Goal: Task Accomplishment & Management: Manage account settings

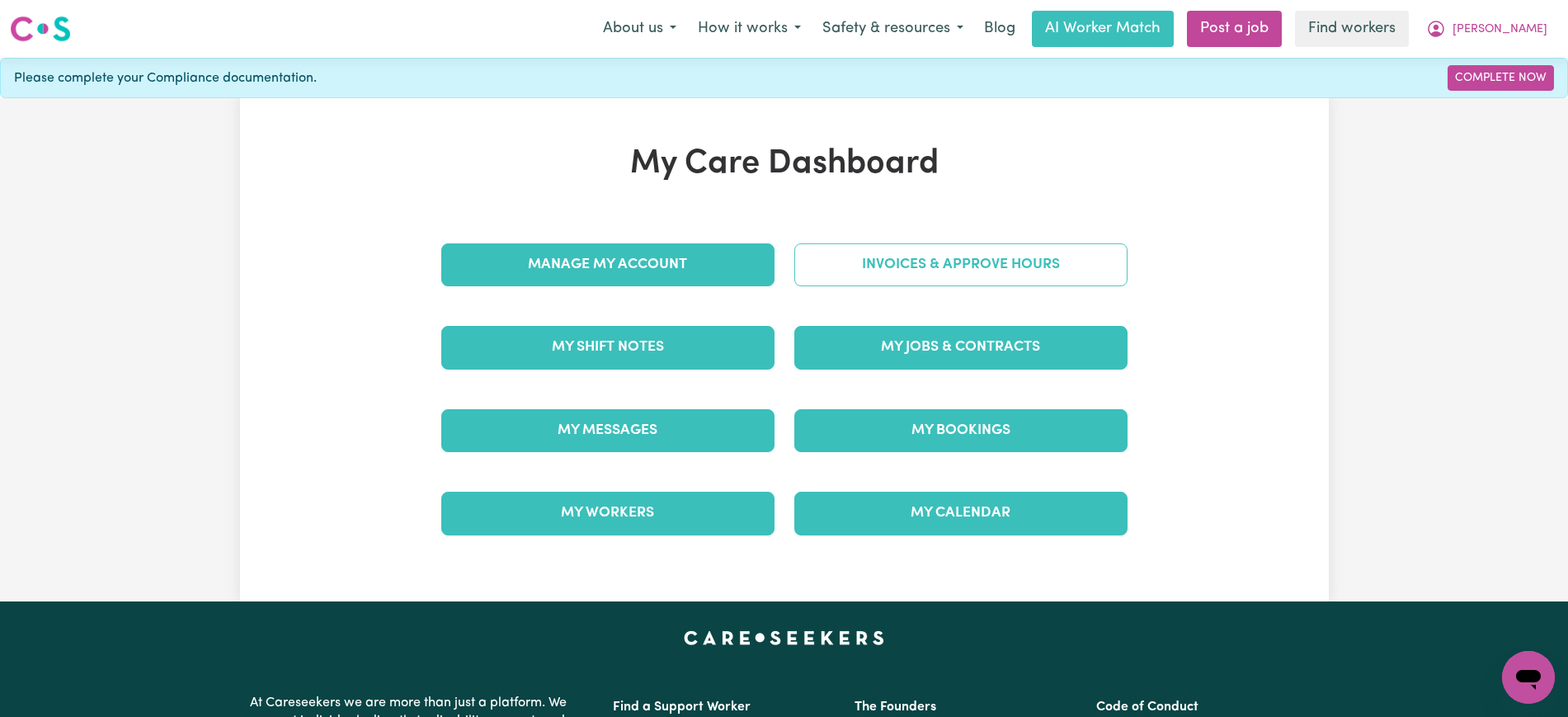
click at [884, 262] on link "Invoices & Approve Hours" at bounding box center [961, 264] width 333 height 43
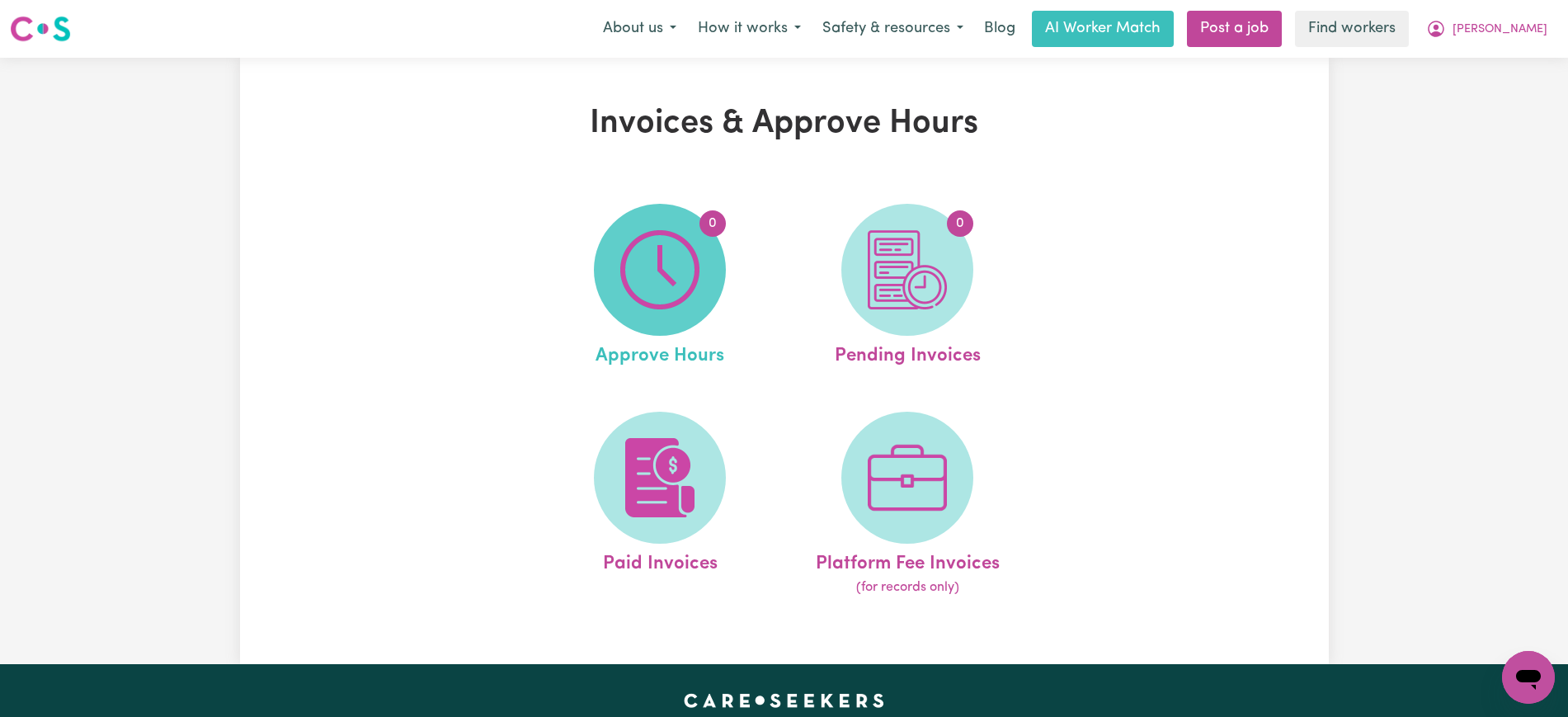
click at [666, 279] on img at bounding box center [660, 270] width 79 height 79
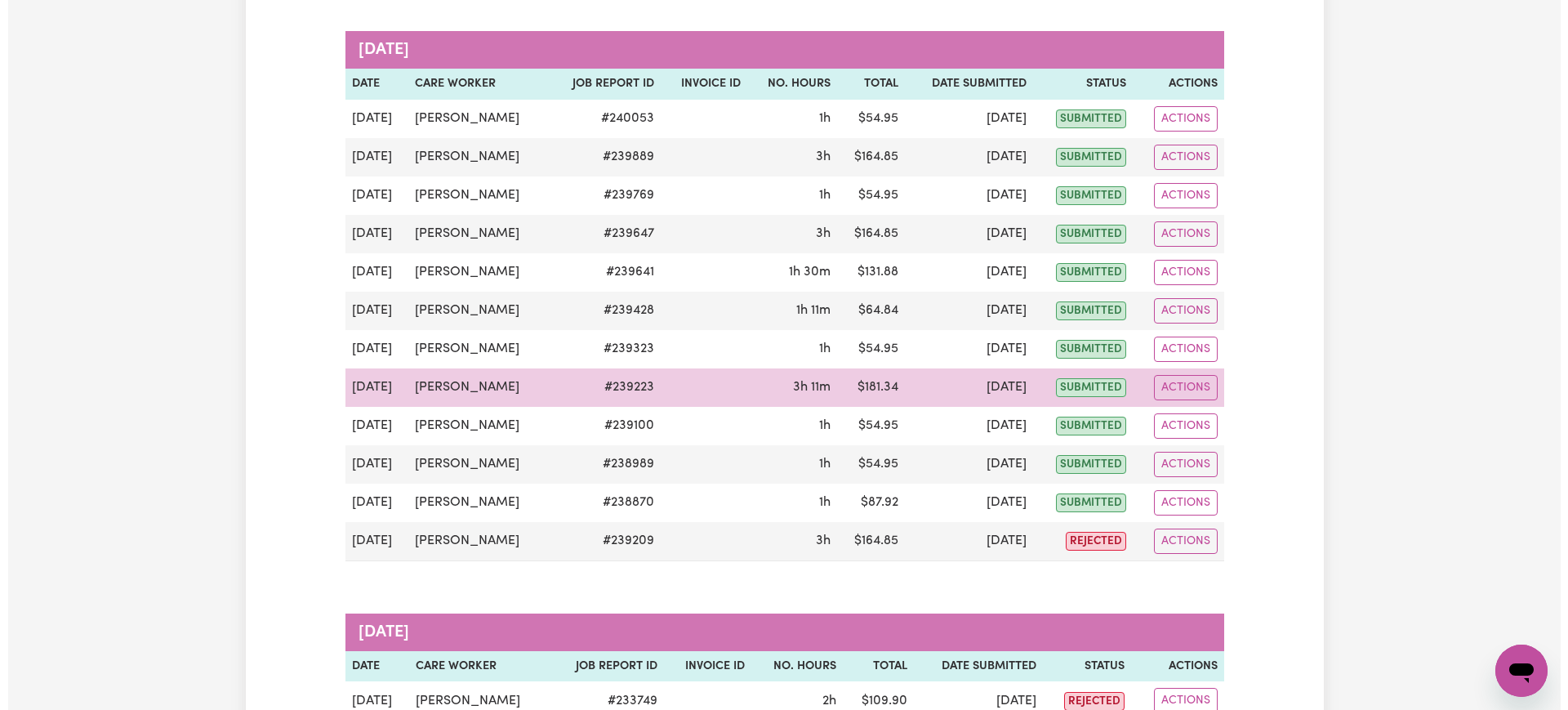
scroll to position [307, 0]
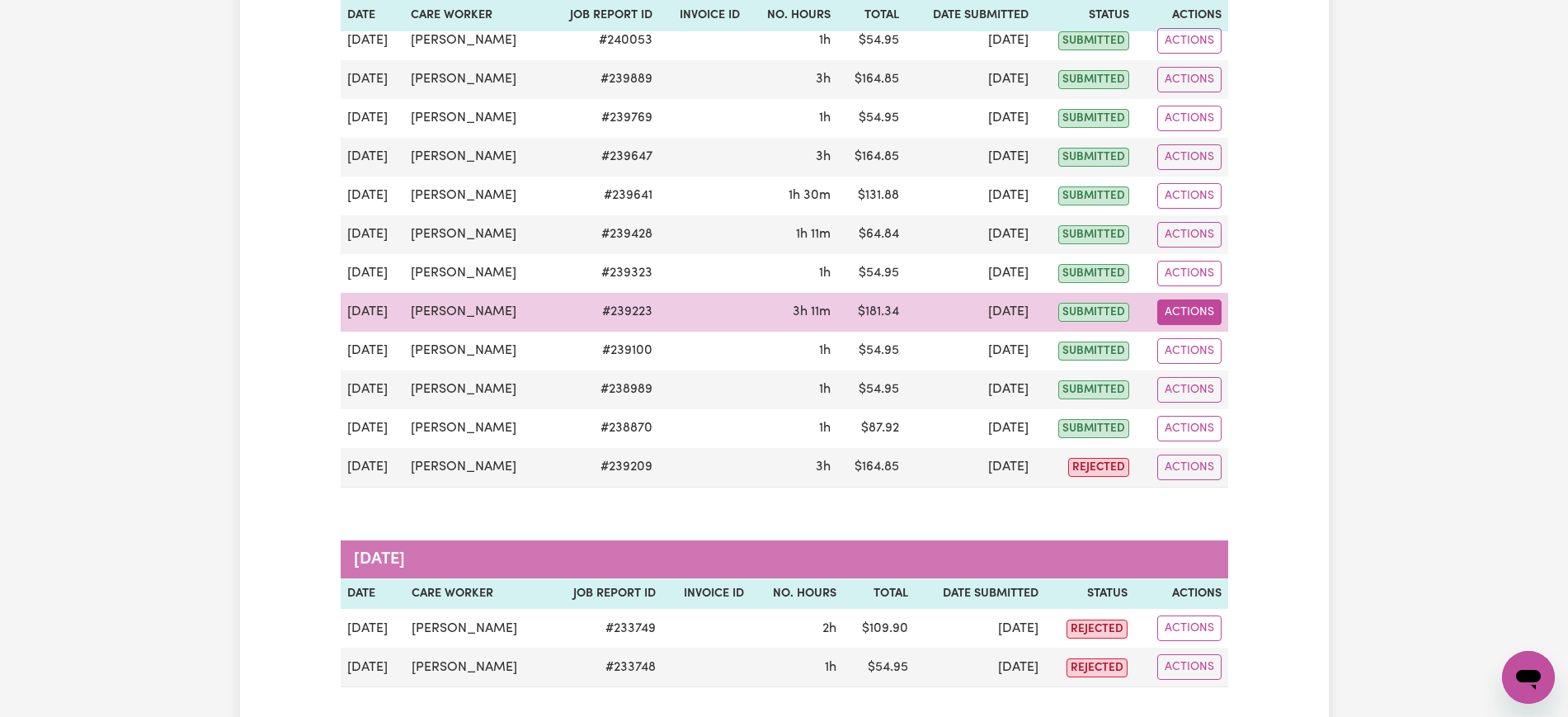
click at [1206, 300] on button "Actions" at bounding box center [1189, 312] width 64 height 26
click at [1224, 354] on link "View Job Report" at bounding box center [1230, 351] width 141 height 33
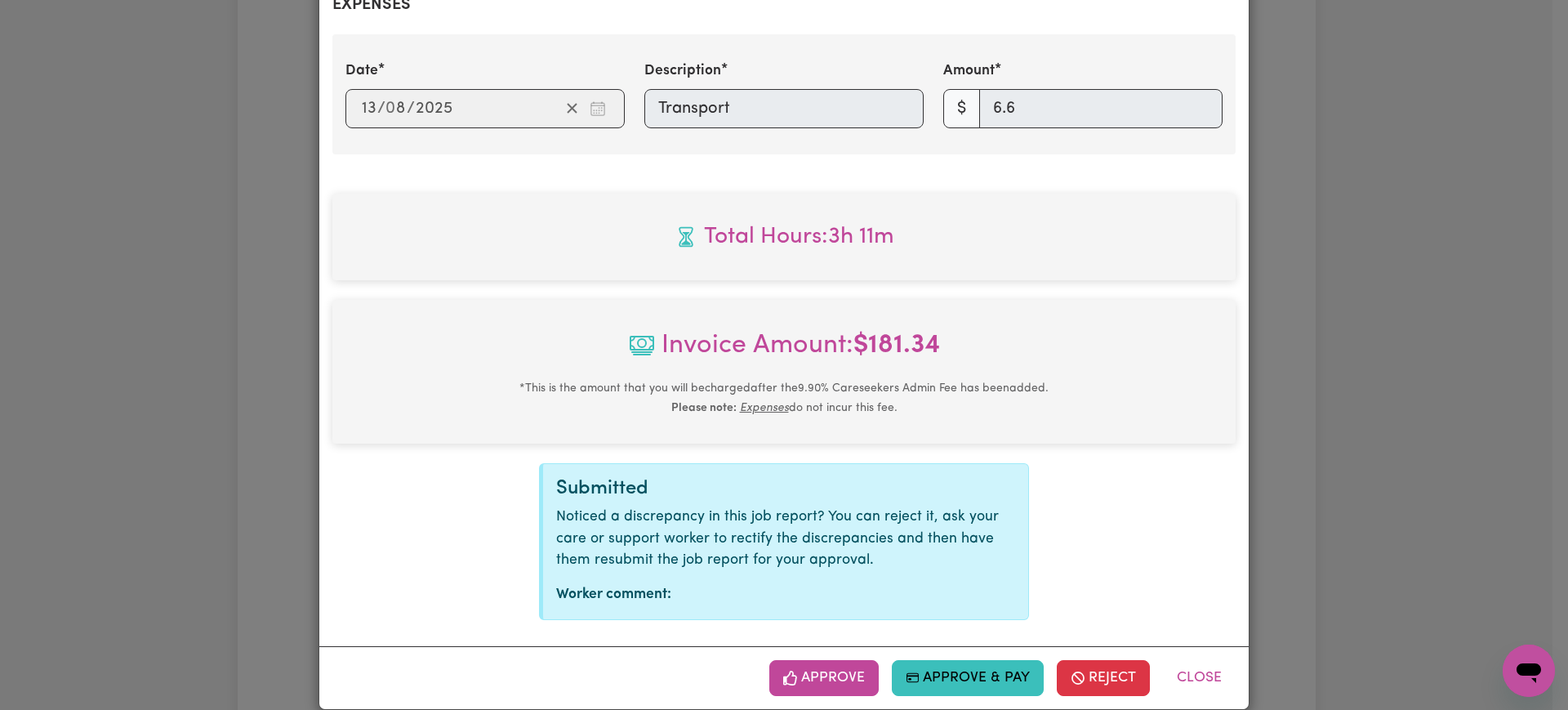
scroll to position [651, 0]
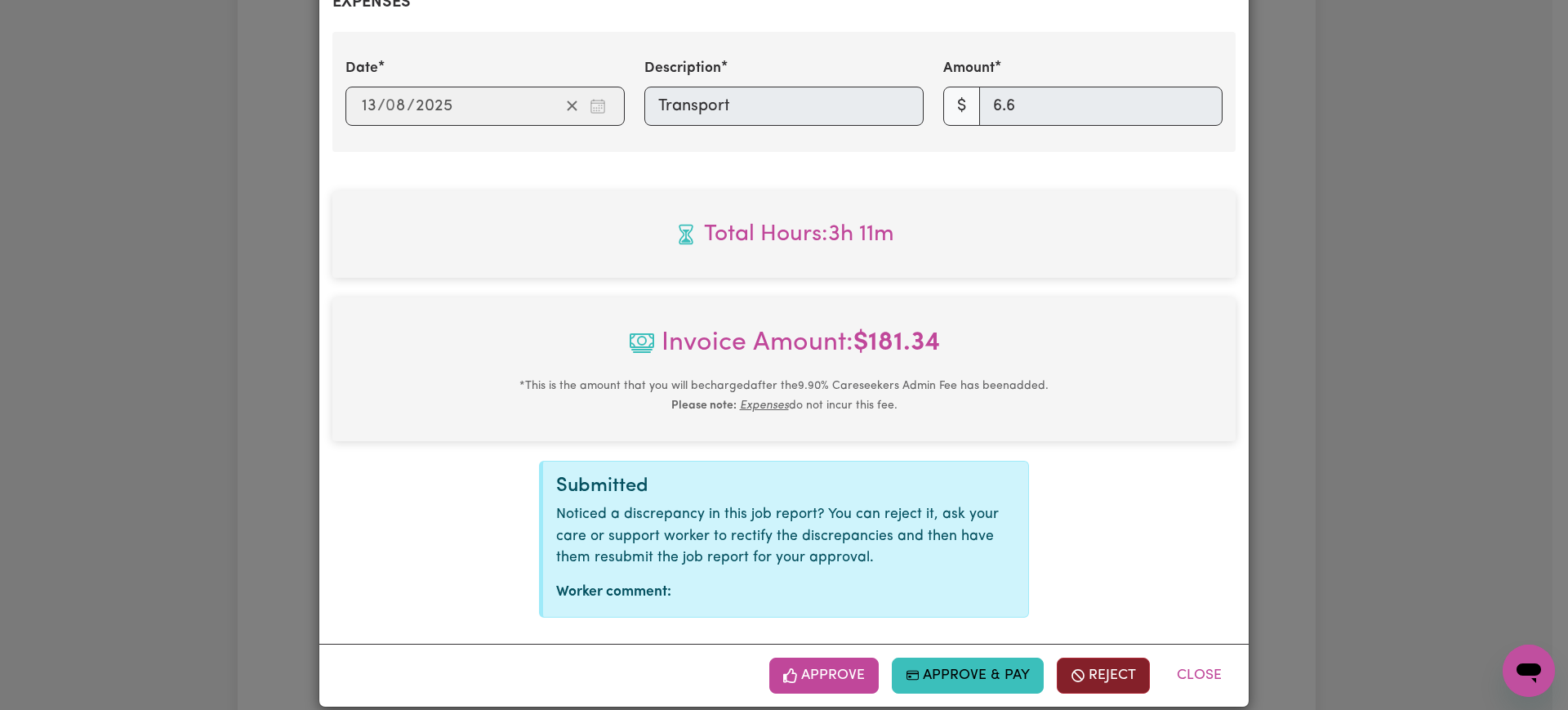
click at [1089, 658] on button "Reject" at bounding box center [1103, 675] width 93 height 36
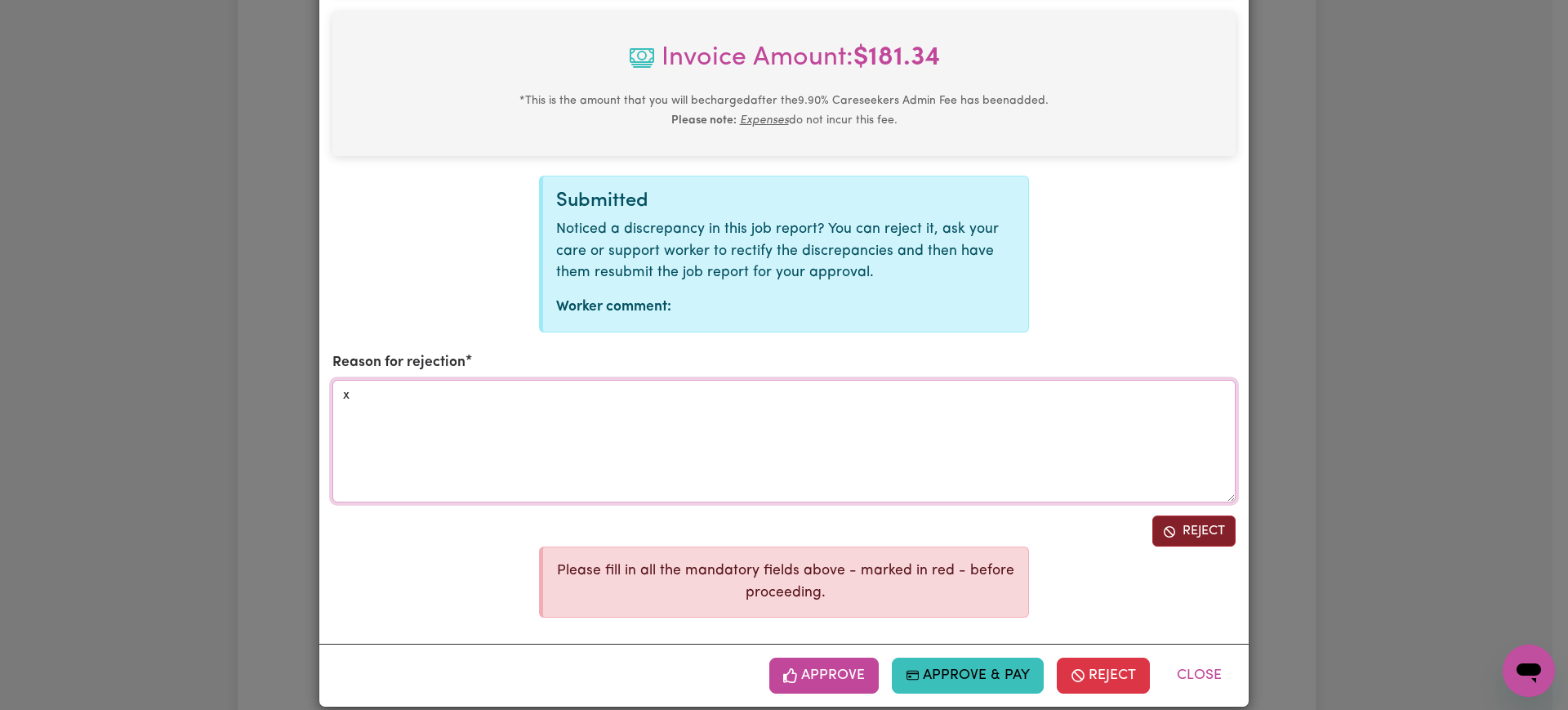
type textarea "x"
drag, startPoint x: 1213, startPoint y: 515, endPoint x: 1275, endPoint y: 425, distance: 109.3
click at [1212, 516] on button "Reject" at bounding box center [1193, 531] width 83 height 31
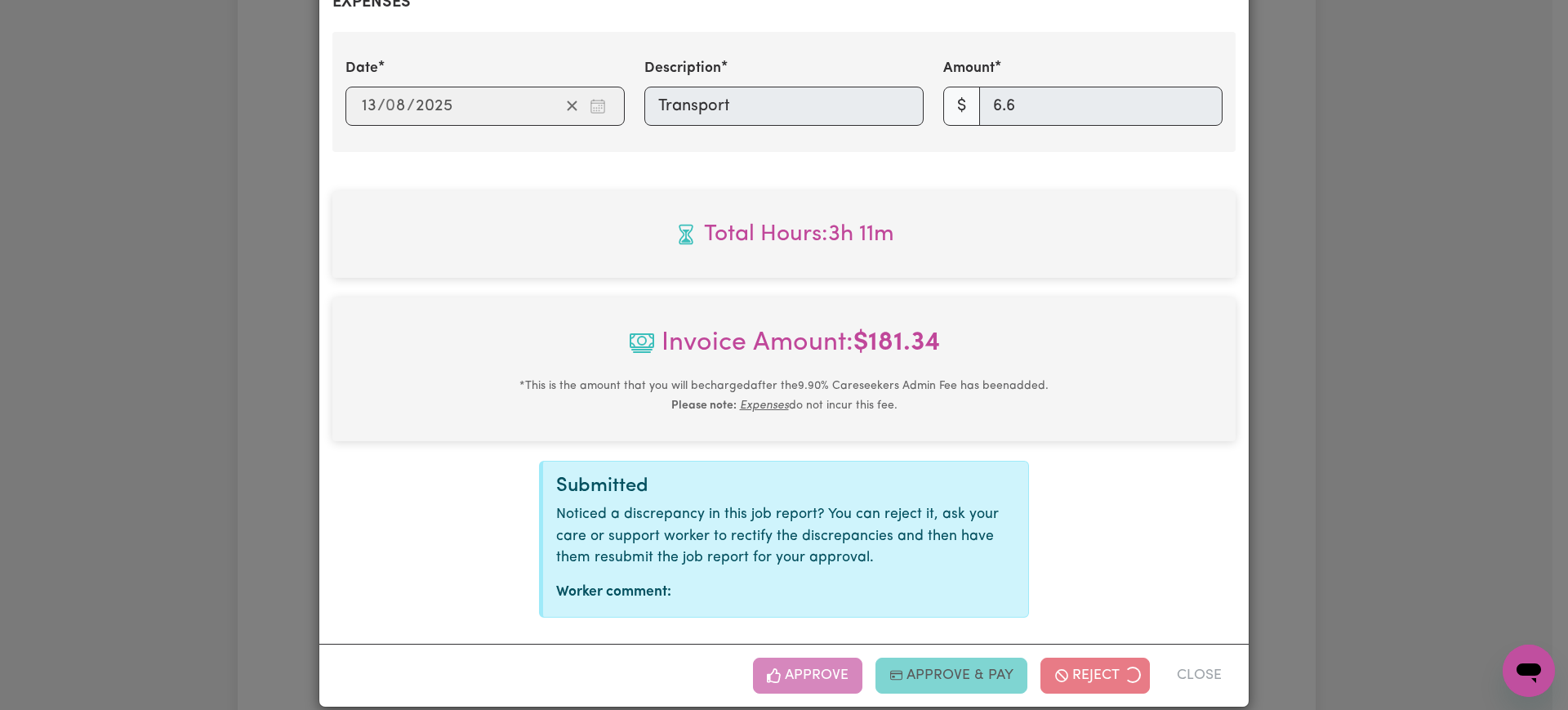
click at [1369, 306] on div "Job Report # 239223 - [PERSON_NAME] Summary Job report # 239223 Client name: [P…" at bounding box center [784, 355] width 1568 height 710
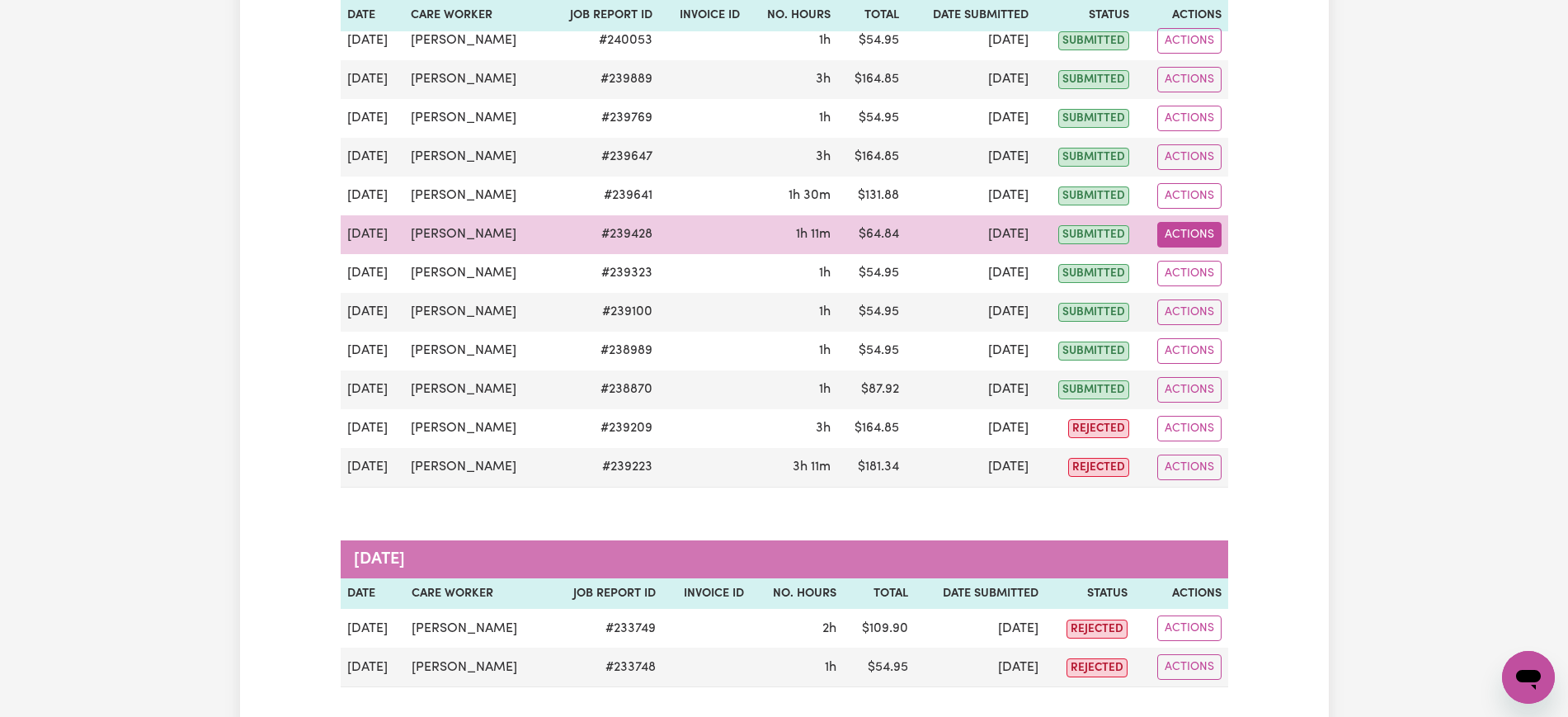
click at [1199, 234] on button "Actions" at bounding box center [1189, 235] width 64 height 26
click at [1224, 272] on link "View Job Report" at bounding box center [1230, 273] width 141 height 33
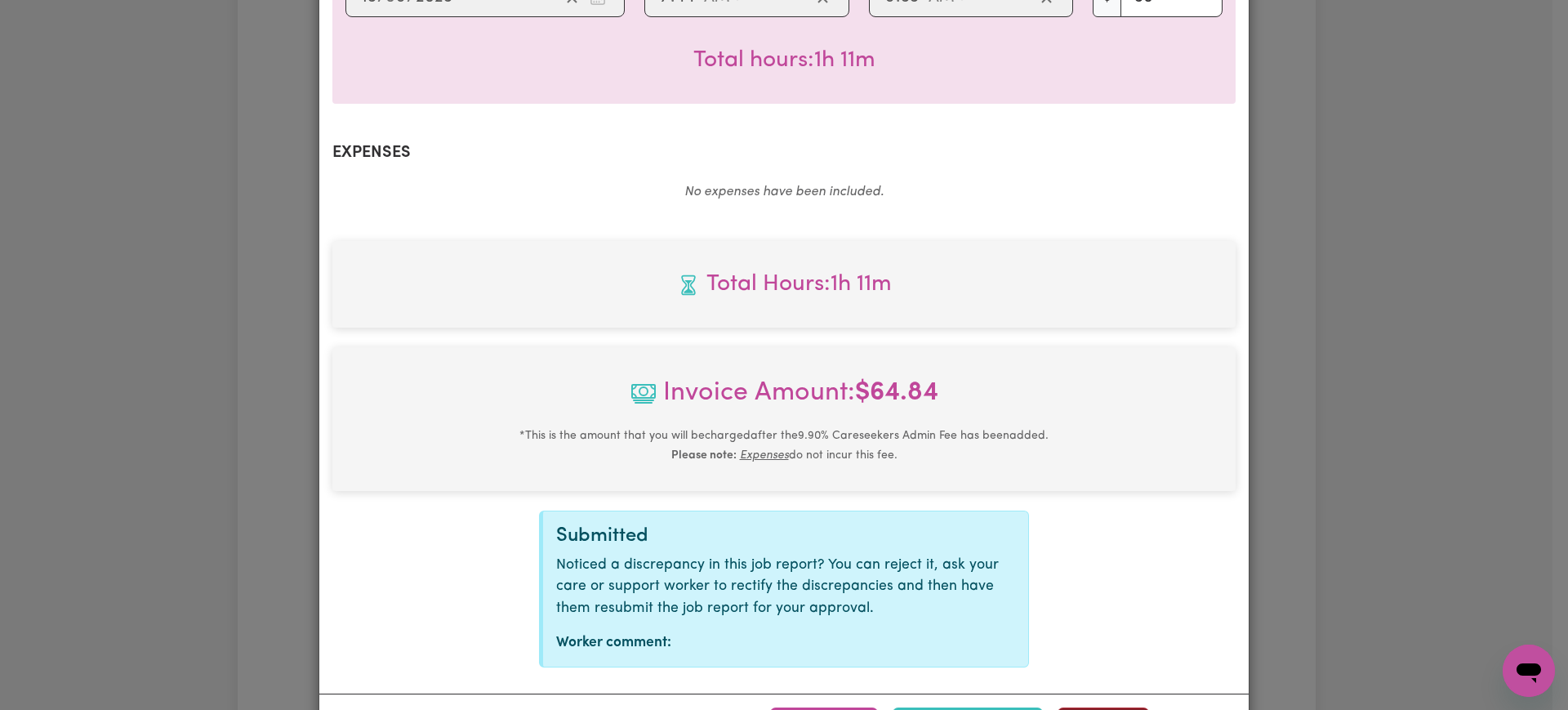
scroll to position [511, 0]
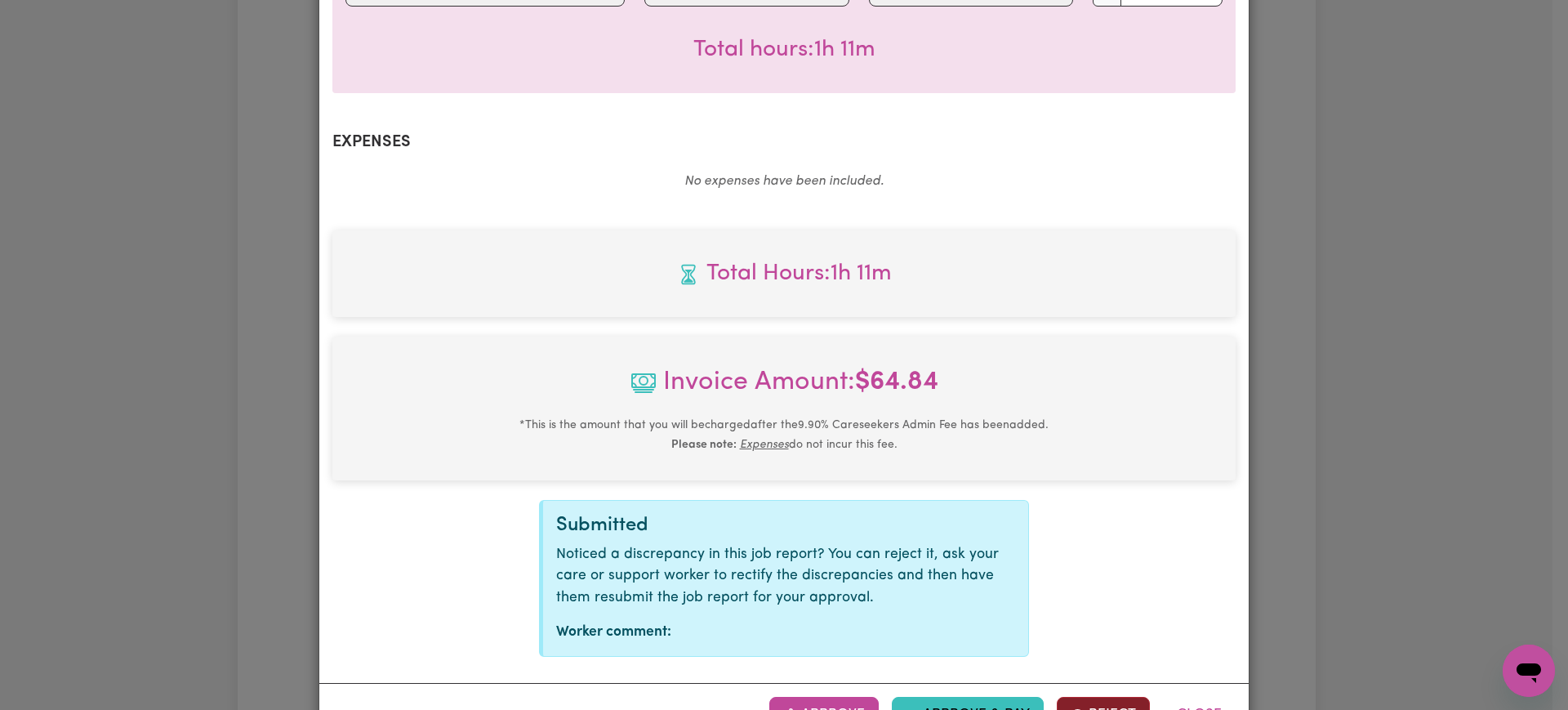
click at [1080, 697] on button "Reject" at bounding box center [1103, 715] width 93 height 36
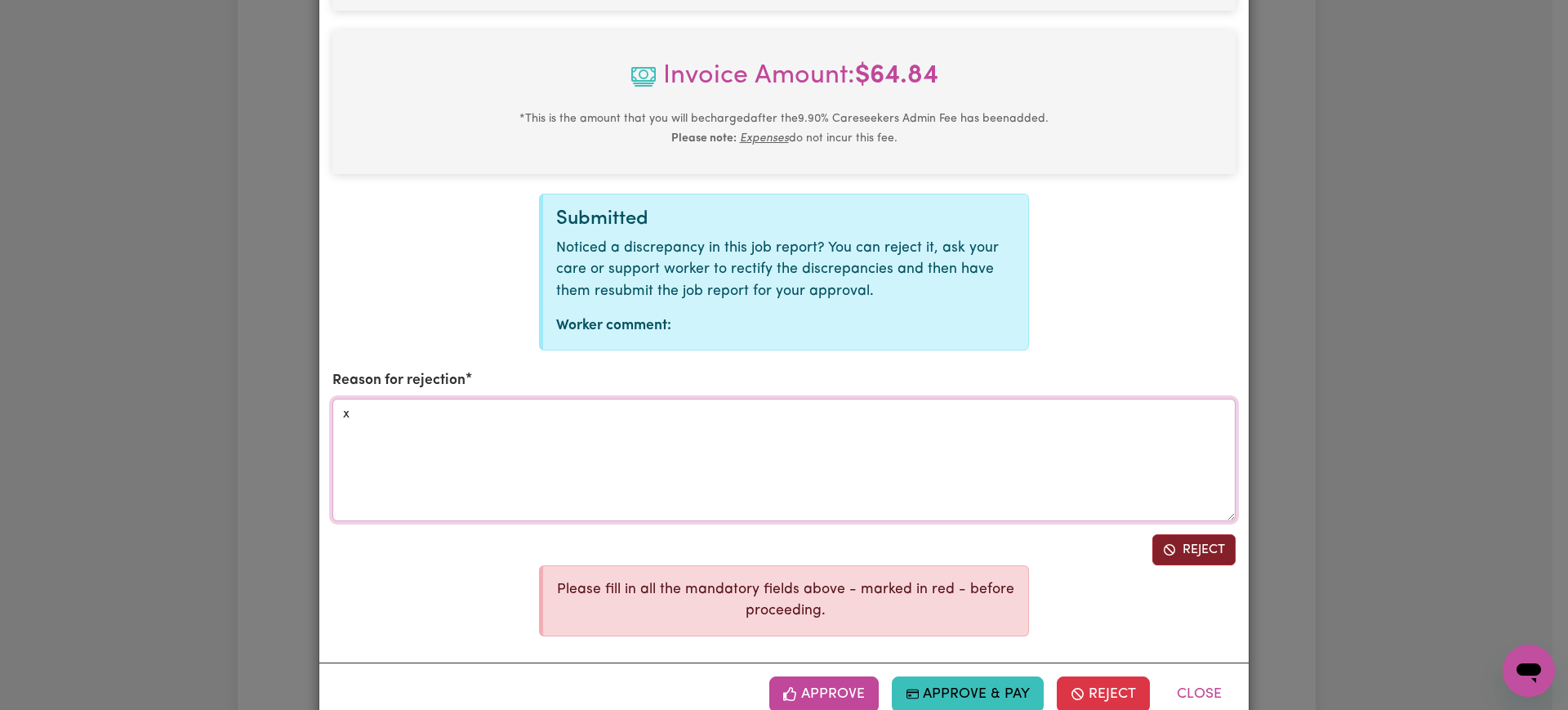
type textarea "x"
click at [1202, 535] on button "Reject" at bounding box center [1193, 550] width 83 height 31
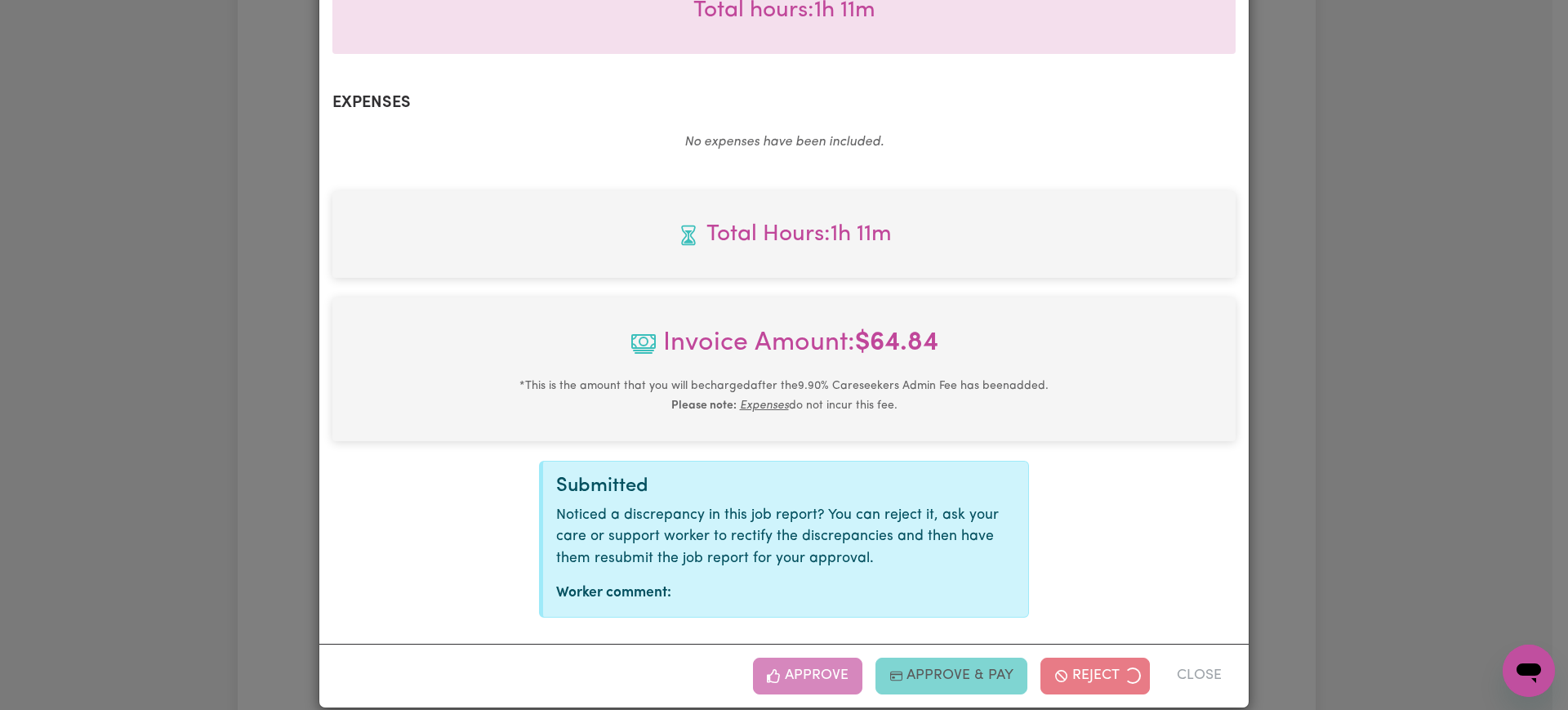
click at [1310, 393] on div "Job Report # 239428 - [PERSON_NAME] Summary Job report # 239428 Client name: [P…" at bounding box center [784, 355] width 1568 height 710
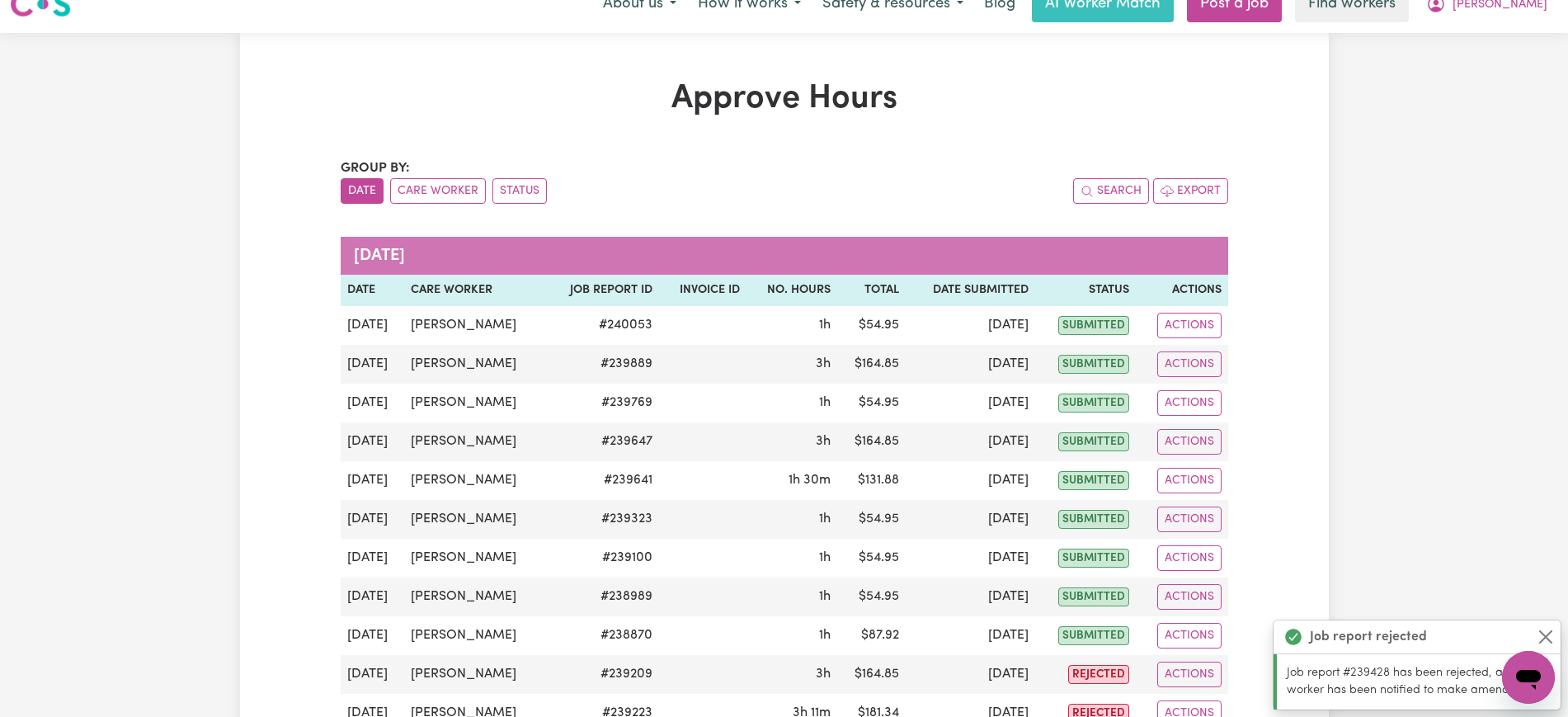
scroll to position [0, 0]
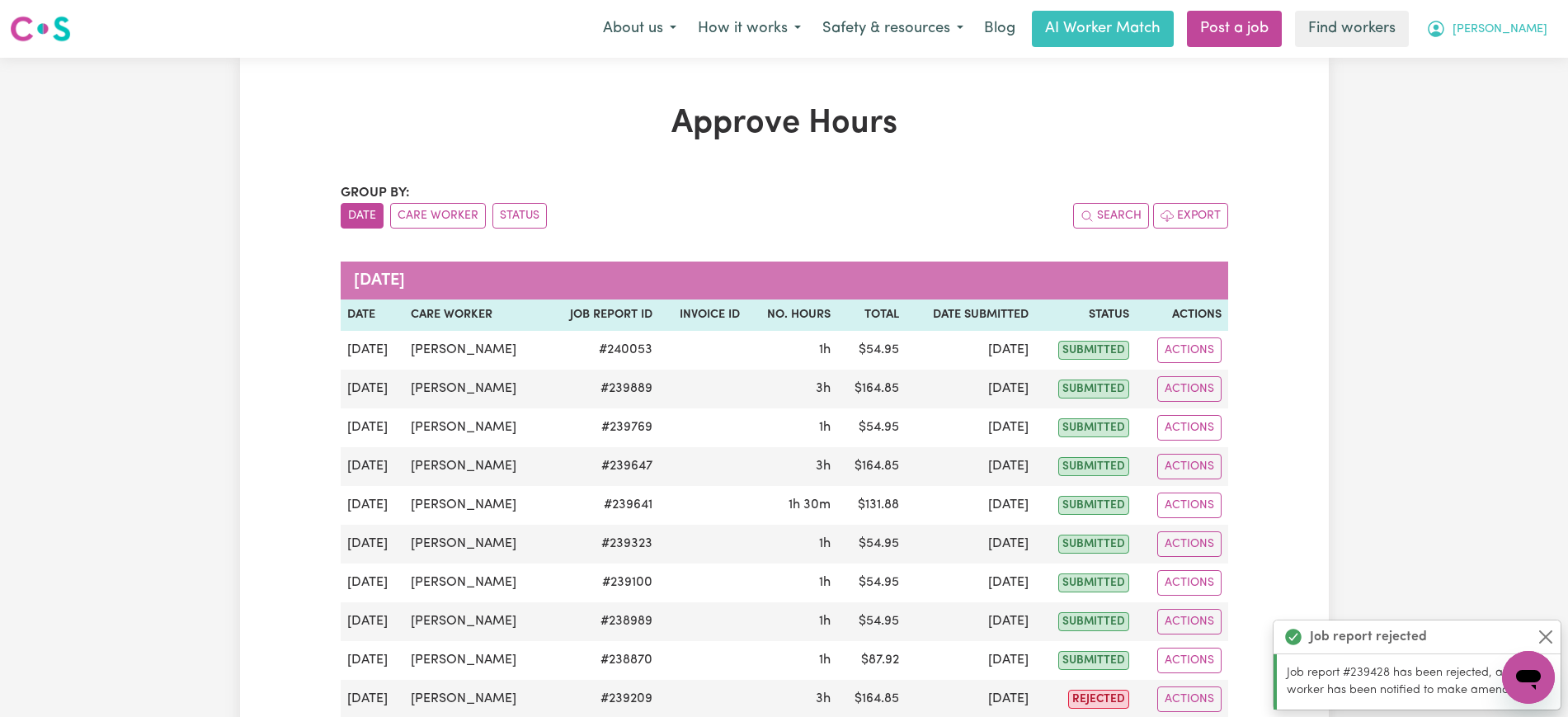
click at [1509, 38] on button "[PERSON_NAME]" at bounding box center [1486, 29] width 143 height 35
click at [1509, 99] on link "Logout" at bounding box center [1492, 95] width 130 height 31
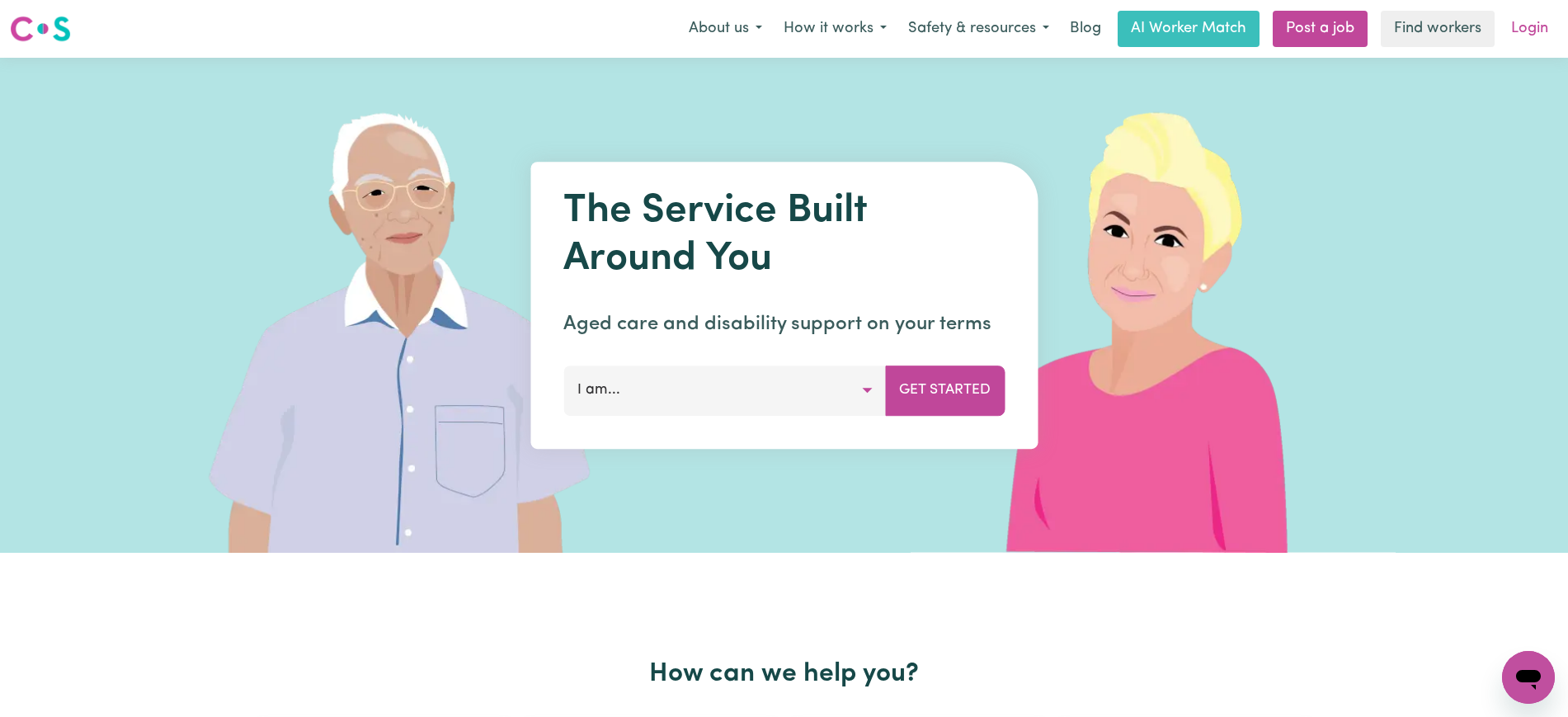
click at [1545, 21] on link "Login" at bounding box center [1529, 29] width 57 height 36
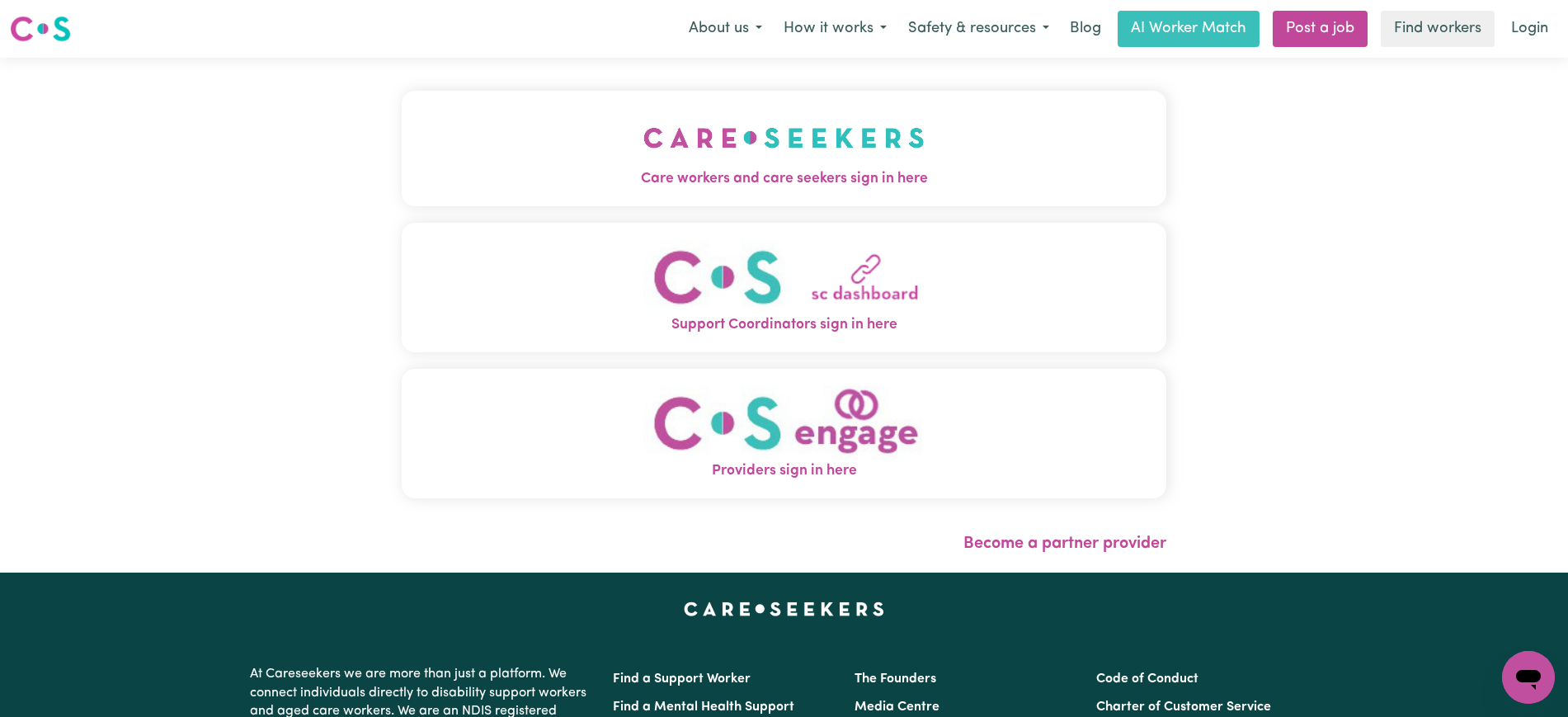
click at [859, 177] on span "Care workers and care seekers sign in here" at bounding box center [784, 179] width 765 height 21
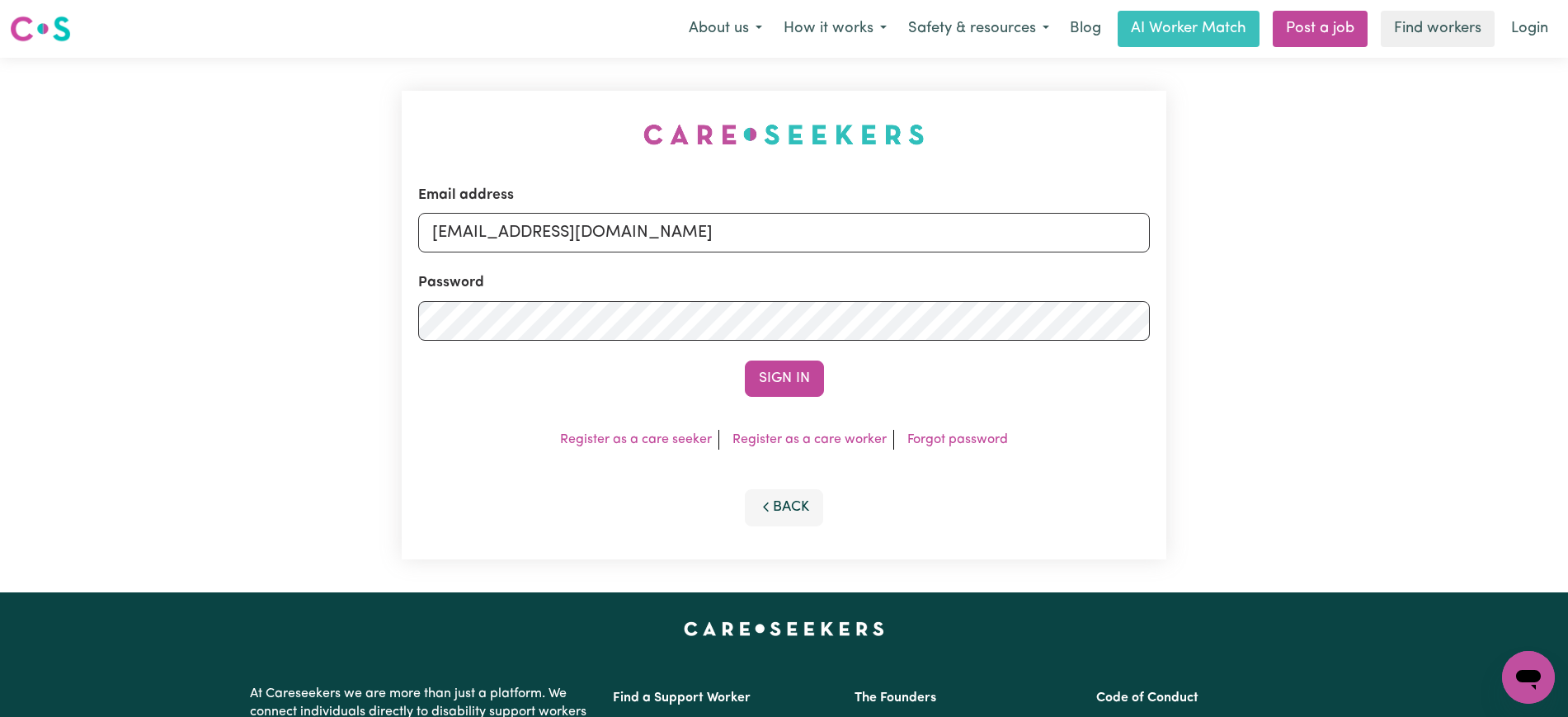
drag, startPoint x: 567, startPoint y: 97, endPoint x: 694, endPoint y: 145, distance: 135.8
click at [566, 96] on div "Email address [EMAIL_ADDRESS][DOMAIN_NAME] Password Sign In Register as a care …" at bounding box center [783, 325] width 784 height 535
drag, startPoint x: 518, startPoint y: 232, endPoint x: 1422, endPoint y: 276, distance: 905.1
click at [1422, 276] on div "Email address [EMAIL_ADDRESS][DOMAIN_NAME] Password Sign In Register as a care …" at bounding box center [784, 325] width 1568 height 535
type input "SUPERUSER~[EMAIL_ADDRESS][DOMAIN_NAME]"
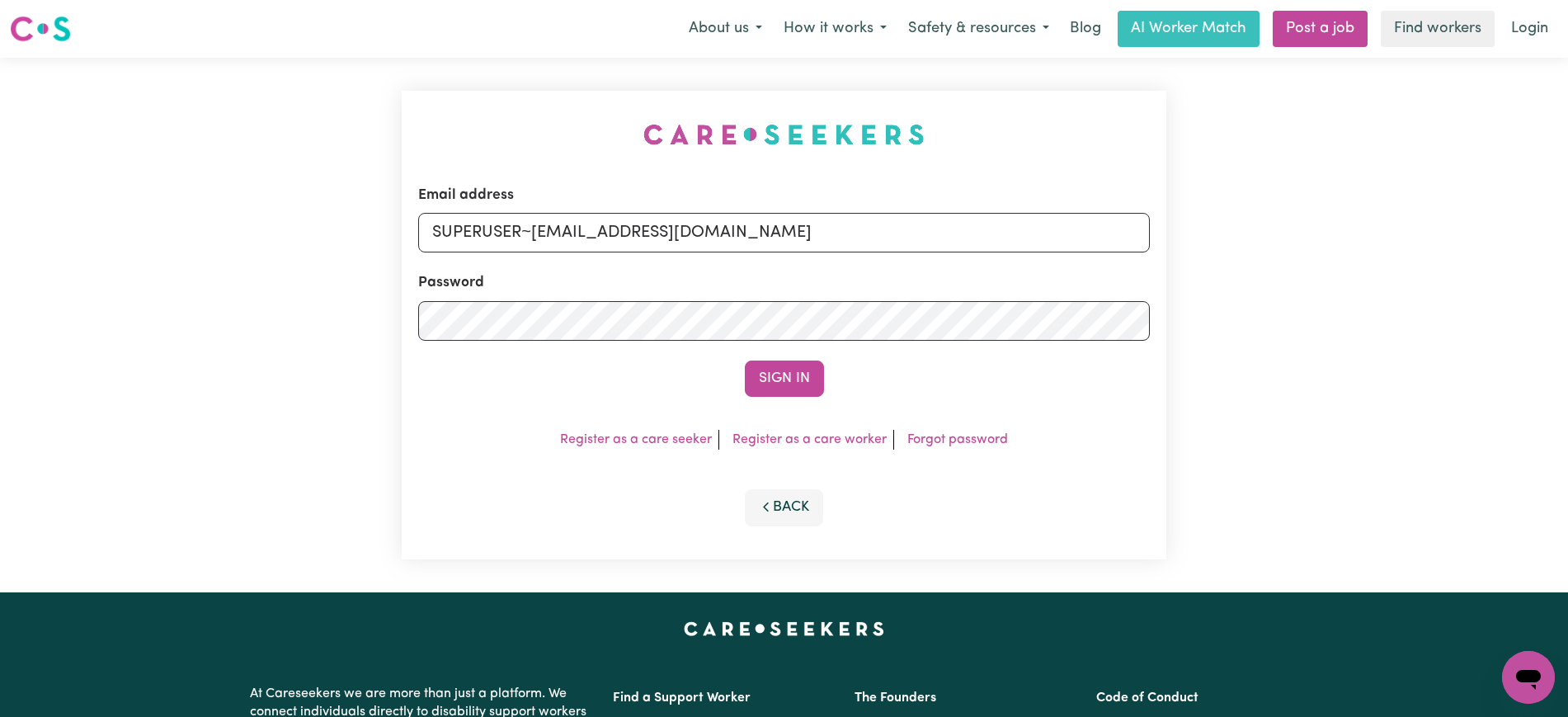
click at [744, 360] on button "Sign In" at bounding box center [784, 378] width 79 height 36
